Goal: Entertainment & Leisure: Consume media (video, audio)

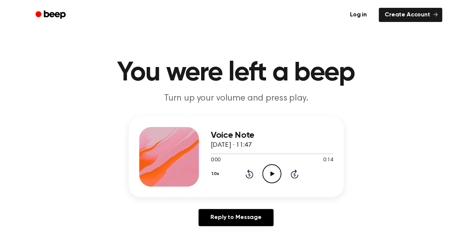
click at [275, 178] on icon "Play Audio" at bounding box center [271, 173] width 19 height 19
click at [267, 177] on icon "Play Audio" at bounding box center [271, 173] width 19 height 19
click at [266, 169] on icon "Play Audio" at bounding box center [271, 173] width 19 height 19
click at [273, 174] on icon at bounding box center [272, 174] width 4 height 5
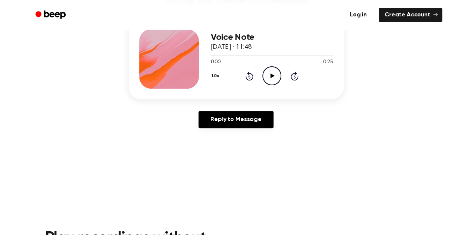
scroll to position [95, 0]
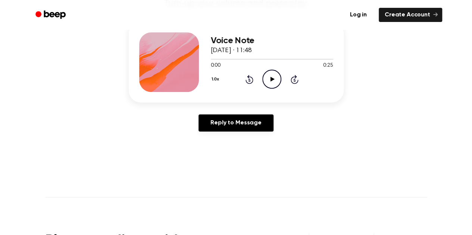
click at [267, 81] on icon "Play Audio" at bounding box center [271, 79] width 19 height 19
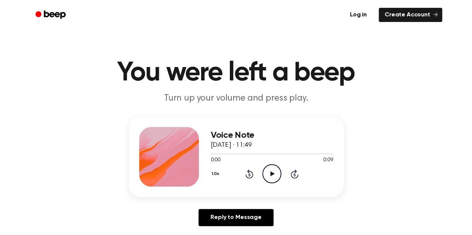
click at [270, 170] on icon "Play Audio" at bounding box center [271, 173] width 19 height 19
click at [273, 173] on icon at bounding box center [272, 174] width 4 height 5
click at [272, 172] on icon "Play Audio" at bounding box center [271, 173] width 19 height 19
